Goal: Task Accomplishment & Management: Manage account settings

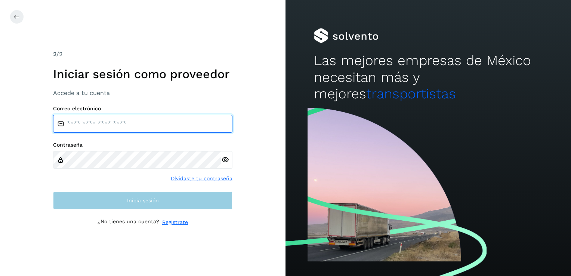
type input "**********"
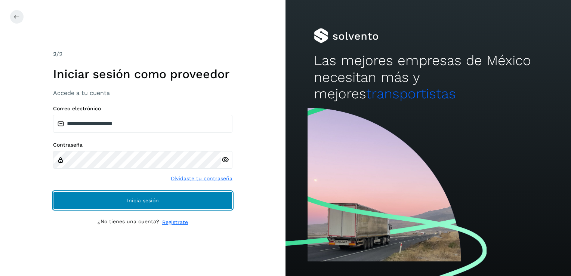
click at [152, 203] on button "Inicia sesión" at bounding box center [142, 200] width 179 height 18
click at [140, 202] on span "Inicia sesión" at bounding box center [143, 200] width 32 height 5
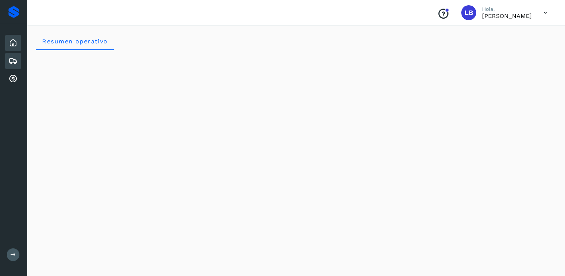
click at [16, 57] on icon at bounding box center [13, 60] width 9 height 9
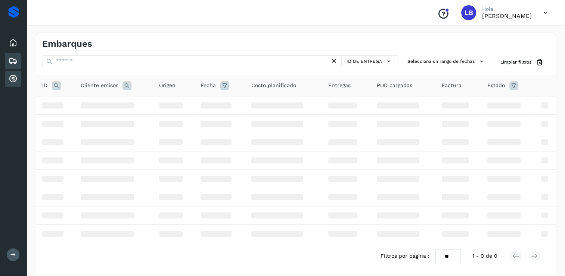
click at [14, 78] on icon at bounding box center [13, 78] width 9 height 9
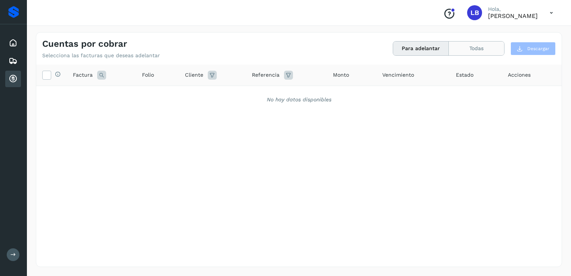
click at [463, 50] on button "Todas" at bounding box center [475, 48] width 55 height 14
